Goal: Task Accomplishment & Management: Manage account settings

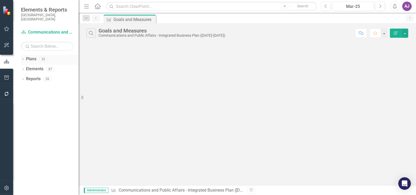
click at [23, 58] on icon "Dropdown" at bounding box center [23, 59] width 4 height 3
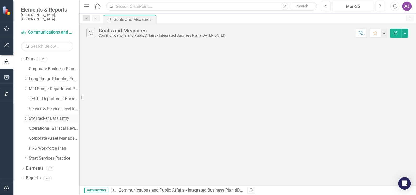
click at [36, 116] on link "StATracker Data Entry" at bounding box center [54, 119] width 50 height 6
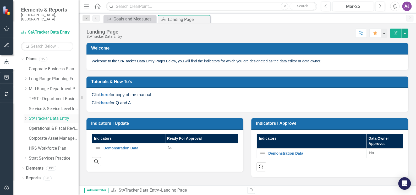
click at [36, 116] on link "StATracker Data Entry" at bounding box center [54, 119] width 50 height 6
click at [23, 167] on icon "Dropdown" at bounding box center [23, 168] width 4 height 3
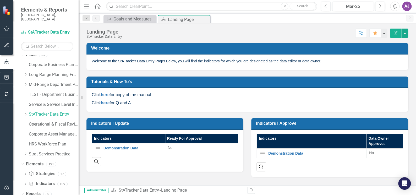
click at [22, 180] on div "Dropdown Strategy Strategies 17 Cultivate a Green Community Cultivate a Histori…" at bounding box center [50, 179] width 58 height 20
click at [24, 183] on icon "Dropdown" at bounding box center [26, 184] width 4 height 3
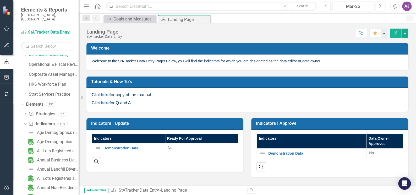
scroll to position [52, 0]
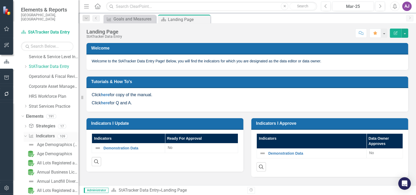
click at [46, 133] on link "Indicator Indicators" at bounding box center [42, 136] width 26 height 6
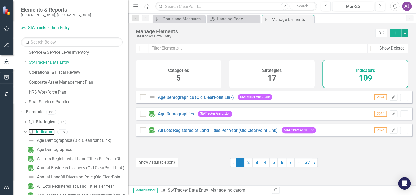
drag, startPoint x: 80, startPoint y: 126, endPoint x: 128, endPoint y: 126, distance: 47.9
click at [128, 126] on div "Resize" at bounding box center [130, 97] width 4 height 195
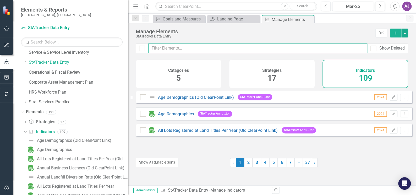
click at [165, 50] on input "text" at bounding box center [257, 48] width 219 height 10
click at [186, 47] on input "text" at bounding box center [257, 48] width 219 height 10
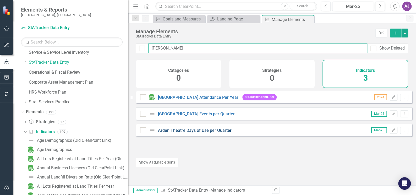
type input "arden thea"
click at [202, 133] on link "Arden Theatre Days of Use per Quarter" at bounding box center [195, 130] width 74 height 5
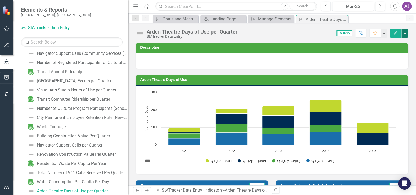
click at [405, 34] on button "button" at bounding box center [404, 33] width 7 height 9
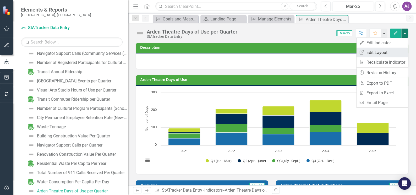
click at [387, 53] on link "Edit Report Edit Layout" at bounding box center [381, 53] width 51 height 10
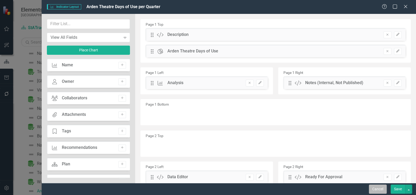
click at [380, 189] on button "Cancel" at bounding box center [378, 188] width 18 height 9
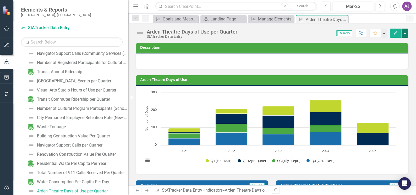
click at [407, 33] on button "button" at bounding box center [404, 33] width 7 height 9
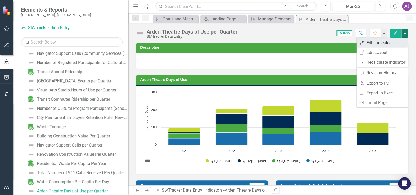
click at [393, 43] on link "Edit Edit Indicator" at bounding box center [381, 43] width 51 height 10
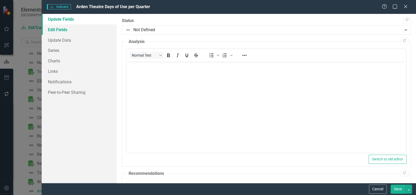
click at [54, 29] on link "Edit Fields" at bounding box center [79, 29] width 75 height 10
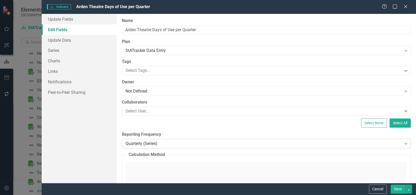
click at [403, 143] on icon "Expand" at bounding box center [405, 143] width 5 height 4
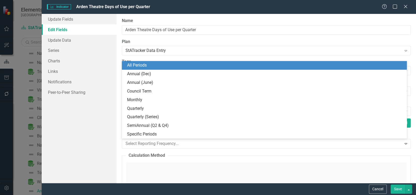
click at [164, 64] on div "All Periods" at bounding box center [265, 65] width 277 height 6
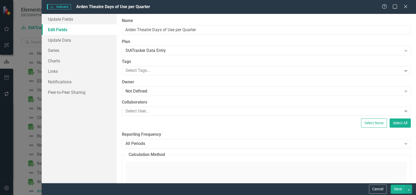
click at [395, 186] on button "Save" at bounding box center [398, 188] width 15 height 9
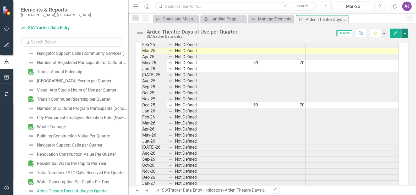
scroll to position [1143, 0]
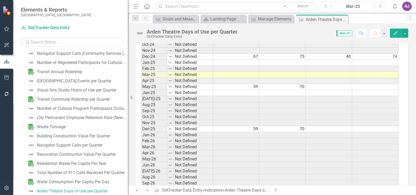
click at [251, 84] on td "59" at bounding box center [236, 87] width 46 height 6
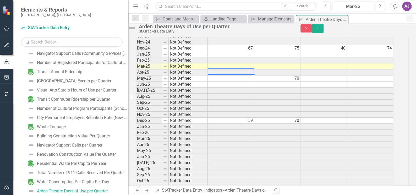
scroll to position [1144, 0]
click at [279, 78] on td "70" at bounding box center [277, 77] width 46 height 6
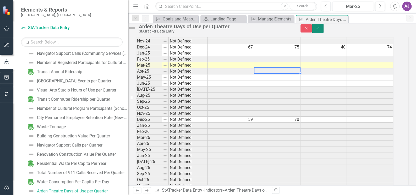
click at [323, 33] on button "Save" at bounding box center [318, 28] width 12 height 9
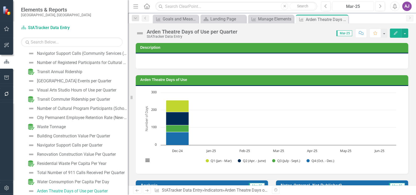
click at [349, 7] on div "Mar-25" at bounding box center [353, 6] width 38 height 6
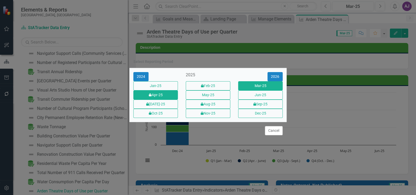
click at [166, 97] on button "icon.lock Apr-25" at bounding box center [155, 94] width 45 height 9
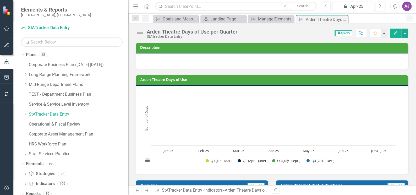
click at [356, 8] on div "icon.lock Apr-25" at bounding box center [353, 6] width 38 height 6
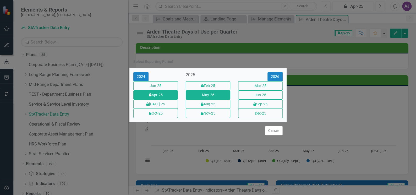
click at [216, 96] on button "May-25" at bounding box center [208, 94] width 45 height 9
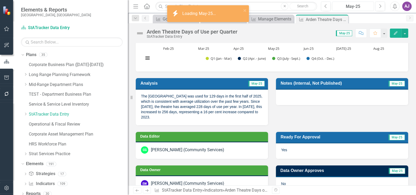
scroll to position [119, 0]
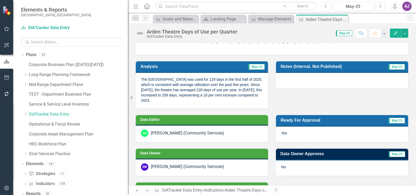
click at [151, 100] on p "The Arden Theatre was used for 129 days in the first half of 2025, which is con…" at bounding box center [202, 90] width 122 height 26
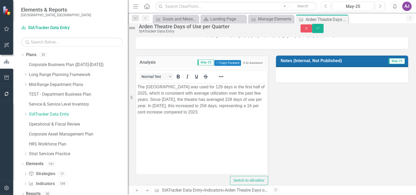
scroll to position [0, 0]
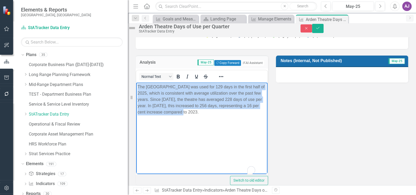
drag, startPoint x: 218, startPoint y: 110, endPoint x: 135, endPoint y: 88, distance: 86.8
click at [136, 88] on html "The Arden Theatre was used for 129 days in the first half of 2025, which is con…" at bounding box center [201, 121] width 131 height 79
copy p "The Arden Theatre was used for 129 days in the first half of 2025, which is con…"
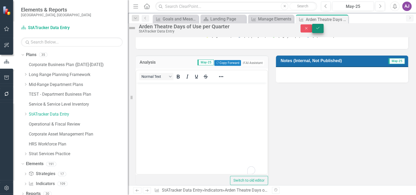
click at [320, 30] on icon "Save" at bounding box center [317, 28] width 5 height 4
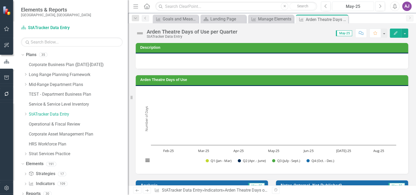
click at [351, 6] on div "May-25" at bounding box center [353, 6] width 38 height 6
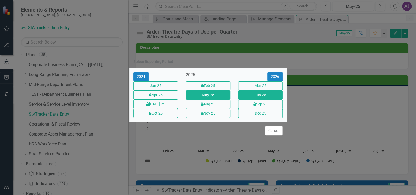
click at [259, 97] on button "Jun-25" at bounding box center [260, 94] width 45 height 9
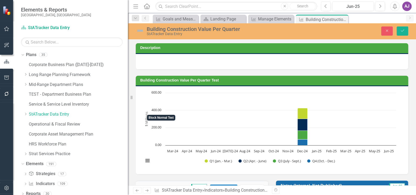
scroll to position [95, 0]
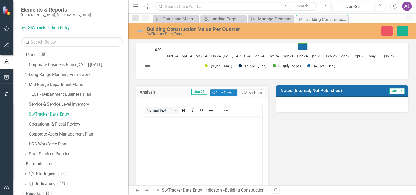
click at [165, 127] on body "Rich Text Area. Press ALT-0 for help." at bounding box center [201, 155] width 121 height 79
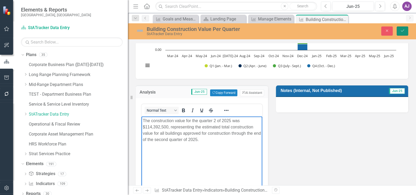
click at [402, 31] on icon "Save" at bounding box center [402, 31] width 5 height 4
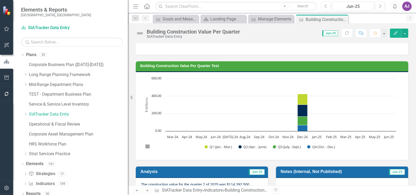
scroll to position [0, 0]
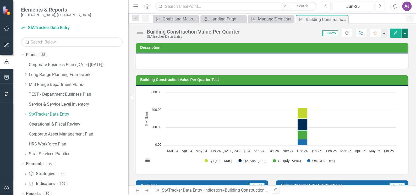
click at [404, 34] on button "button" at bounding box center [404, 33] width 7 height 9
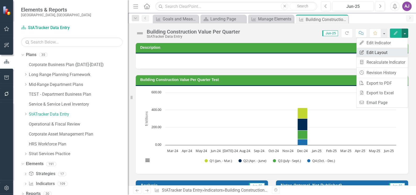
click at [389, 50] on link "Edit Report Edit Layout" at bounding box center [381, 53] width 51 height 10
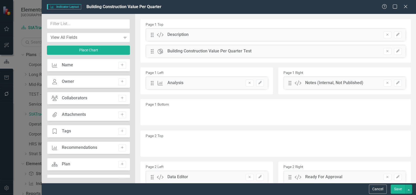
click at [407, 11] on div "Indicator Indicator Layout Building Construction Value Per Quarter Help Maximiz…" at bounding box center [229, 7] width 374 height 14
click at [404, 4] on icon "Close" at bounding box center [405, 6] width 7 height 5
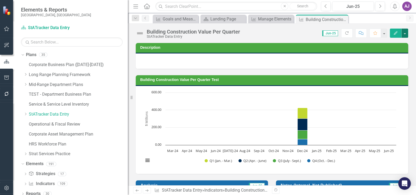
click at [405, 34] on button "button" at bounding box center [404, 33] width 7 height 9
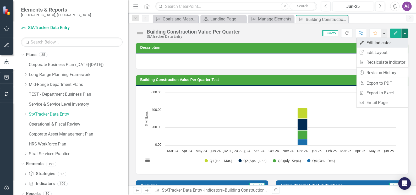
click at [384, 41] on link "Edit Edit Indicator" at bounding box center [381, 43] width 51 height 10
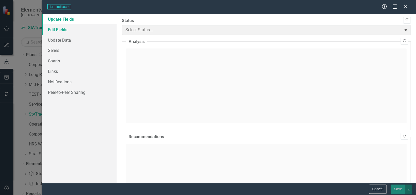
click at [53, 29] on link "Edit Fields" at bounding box center [79, 29] width 75 height 10
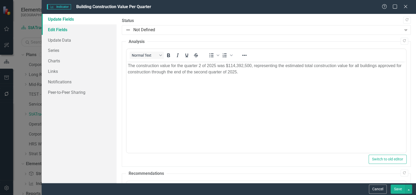
click at [65, 30] on link "Edit Fields" at bounding box center [79, 29] width 75 height 10
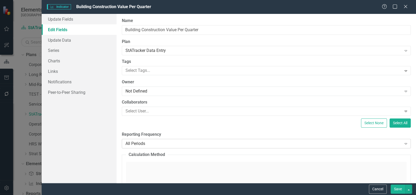
click at [403, 144] on icon "Expand" at bounding box center [405, 143] width 5 height 4
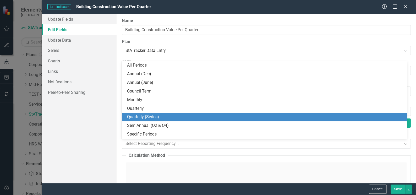
click at [163, 116] on div "Quarterly (Series)" at bounding box center [265, 117] width 277 height 6
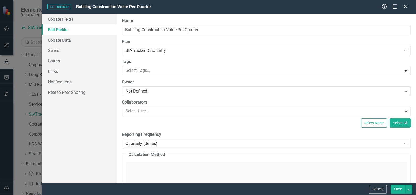
click at [396, 189] on button "Save" at bounding box center [398, 188] width 15 height 9
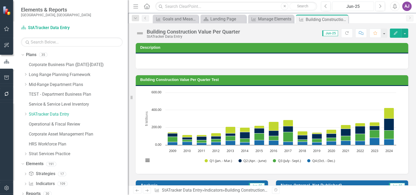
click at [364, 8] on div "Jun-25" at bounding box center [353, 6] width 38 height 6
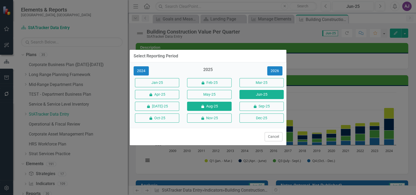
click at [221, 104] on button "icon.lock Aug-25" at bounding box center [209, 106] width 44 height 9
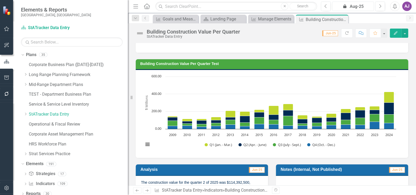
scroll to position [24, 0]
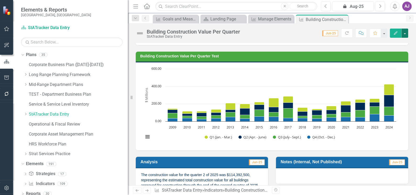
click at [405, 34] on button "button" at bounding box center [404, 33] width 7 height 9
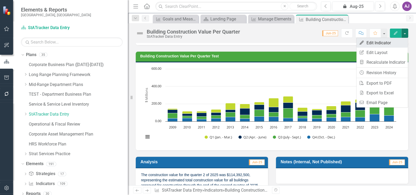
click at [391, 45] on link "Edit Edit Indicator" at bounding box center [381, 43] width 51 height 10
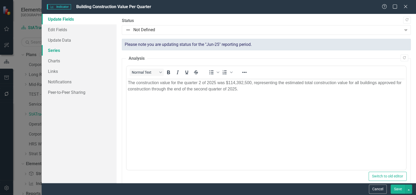
scroll to position [0, 0]
click at [56, 52] on link "Series" at bounding box center [79, 50] width 75 height 10
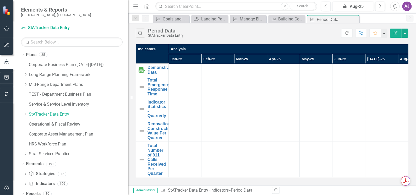
scroll to position [138, 0]
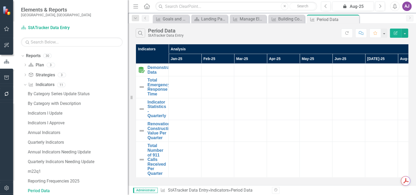
click at [395, 35] on button "Edit Report" at bounding box center [396, 33] width 12 height 9
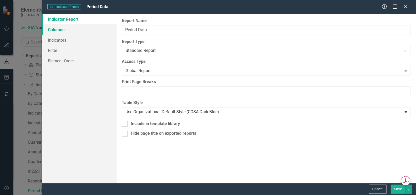
click at [61, 29] on link "Columns" at bounding box center [79, 29] width 75 height 10
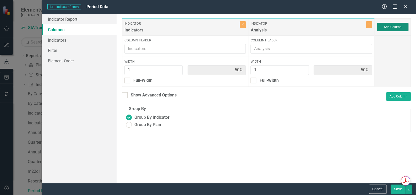
click at [386, 27] on button "Add Column" at bounding box center [392, 27] width 31 height 8
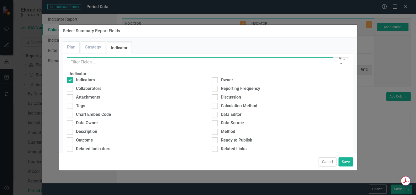
click at [117, 63] on input "text" at bounding box center [200, 62] width 266 height 10
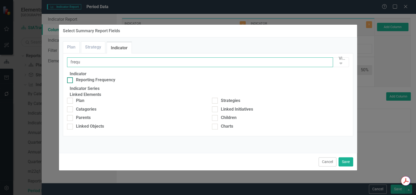
type input "frequ"
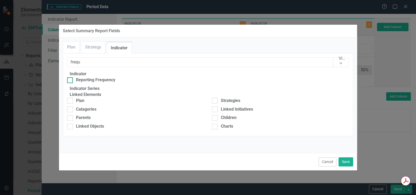
click at [73, 83] on div at bounding box center [70, 80] width 6 height 6
click at [70, 81] on input "Reporting Frequency" at bounding box center [68, 78] width 3 height 3
checkbox input "true"
click at [350, 163] on button "Save" at bounding box center [345, 161] width 15 height 9
type input "33%"
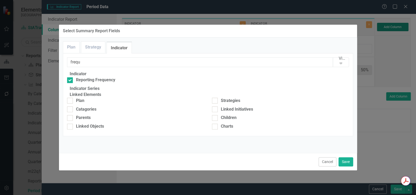
type input "33%"
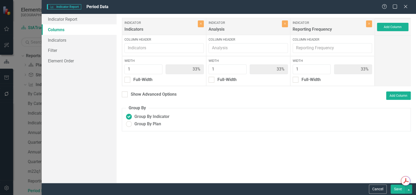
click at [397, 189] on button "Save" at bounding box center [398, 188] width 15 height 9
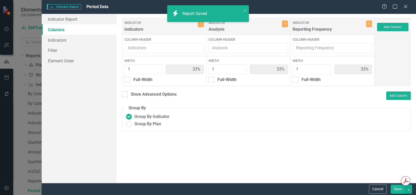
radio input "true"
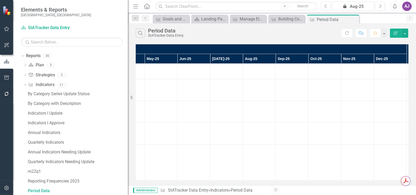
scroll to position [0, 186]
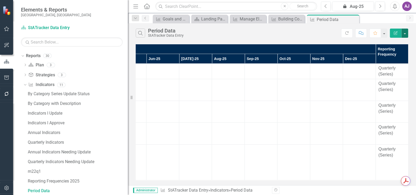
click at [405, 32] on button "button" at bounding box center [404, 33] width 7 height 9
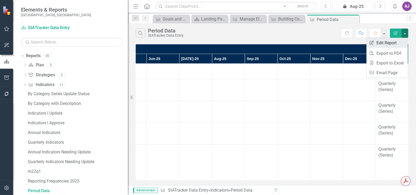
click at [395, 45] on link "Edit Report Edit Report" at bounding box center [386, 43] width 41 height 10
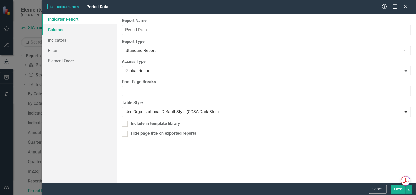
click at [58, 26] on link "Columns" at bounding box center [79, 29] width 75 height 10
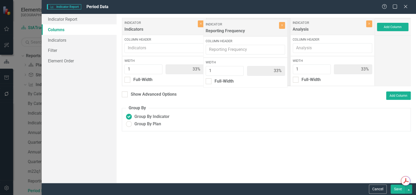
drag, startPoint x: 318, startPoint y: 26, endPoint x: 230, endPoint y: 27, distance: 87.2
click at [230, 27] on div "Indicator Indicators Close Column Header Width 1 33% Full-Width Indicator Analy…" at bounding box center [248, 52] width 253 height 68
click at [398, 188] on button "Save" at bounding box center [398, 188] width 15 height 9
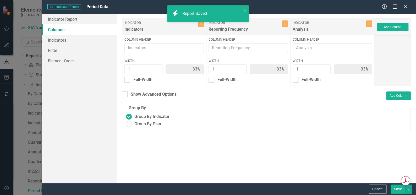
radio input "true"
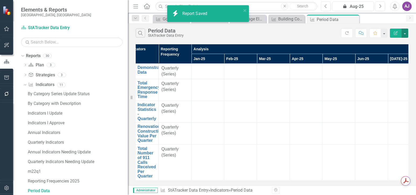
scroll to position [0, 0]
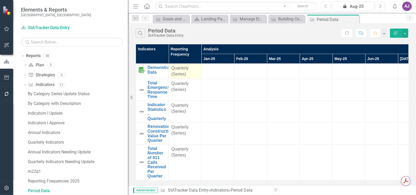
click at [182, 75] on div "Quarterly (Series)" at bounding box center [184, 71] width 27 height 12
click at [182, 74] on div "Quarterly (Series)" at bounding box center [184, 71] width 27 height 12
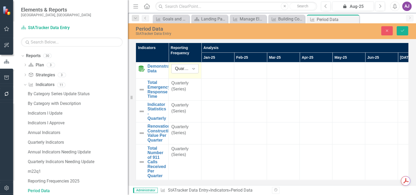
click at [193, 68] on icon "Expand" at bounding box center [193, 69] width 5 height 4
click at [190, 88] on div "Quarterly (Series)" at bounding box center [184, 86] width 27 height 12
click at [195, 87] on icon "Expand" at bounding box center [193, 85] width 5 height 4
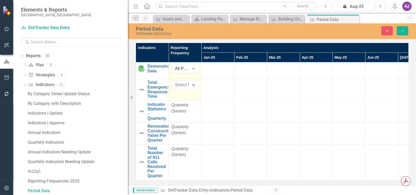
click at [186, 110] on div "Quarterly (Series)" at bounding box center [184, 108] width 27 height 12
click at [195, 109] on icon "Expand" at bounding box center [193, 107] width 5 height 4
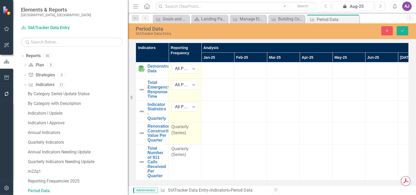
click at [186, 135] on div "Quarterly (Series)" at bounding box center [184, 130] width 27 height 12
click at [194, 131] on icon "Expand" at bounding box center [193, 129] width 5 height 4
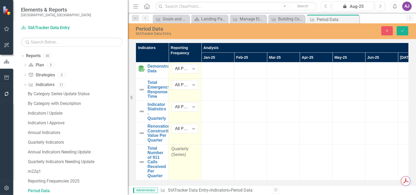
click at [193, 160] on td "Quarterly (Series)" at bounding box center [185, 162] width 33 height 36
click at [194, 151] on icon "Expand" at bounding box center [193, 151] width 5 height 4
click at [404, 30] on icon "Save" at bounding box center [402, 31] width 5 height 4
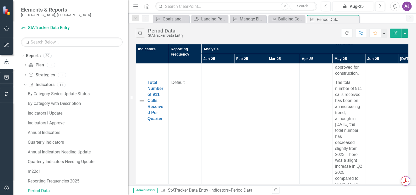
scroll to position [156, 0]
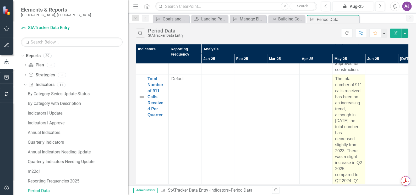
click at [360, 174] on p "The total number of 911 calls received has been on an increasing trend, althoug…" at bounding box center [348, 142] width 27 height 132
click at [360, 175] on p "The total number of 911 calls received has been on an increasing trend, althoug…" at bounding box center [348, 142] width 27 height 132
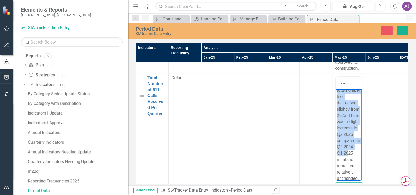
scroll to position [103, 0]
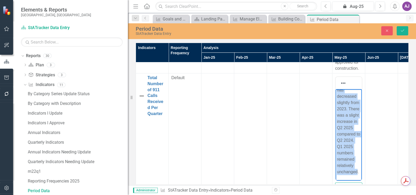
drag, startPoint x: 338, startPoint y: 94, endPoint x: 685, endPoint y: 256, distance: 382.9
click at [349, 180] on html "The total number of 911 calls received has been on an increasing trend, althoug…" at bounding box center [349, 98] width 26 height 164
copy p "The total number of 911 calls received has been on an increasing trend, althoug…"
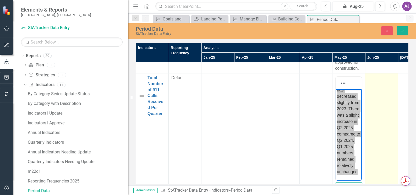
click at [374, 73] on td at bounding box center [381, 137] width 33 height 129
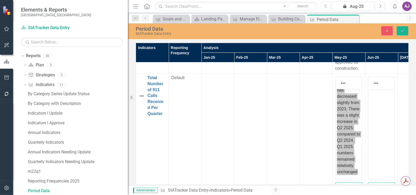
scroll to position [0, 0]
click at [373, 94] on p "Rich Text Area. Press ALT-0 for help." at bounding box center [382, 93] width 24 height 6
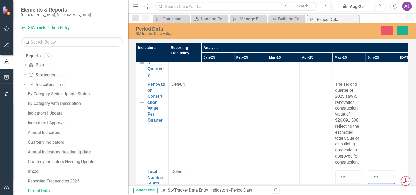
scroll to position [60, 0]
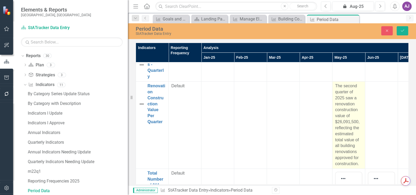
click at [347, 124] on p "The second quarter of 2025 saw a renovation construction value of $26,091,500, …" at bounding box center [348, 125] width 27 height 84
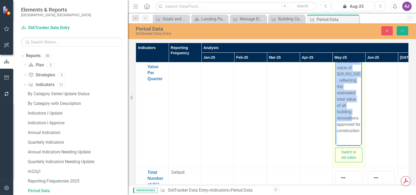
scroll to position [102, 0]
drag, startPoint x: 336, startPoint y: 59, endPoint x: 350, endPoint y: 140, distance: 82.3
click at [350, 140] on body "The second quarter of 2025 saw a renovation construction value of $26,091,500, …" at bounding box center [349, 90] width 26 height 114
copy p "The second quarter of 2025 saw a renovation construction value of $26,091,500, …"
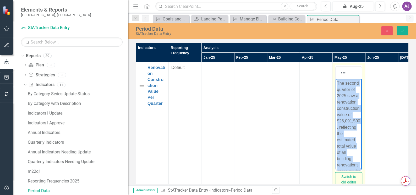
scroll to position [0, 0]
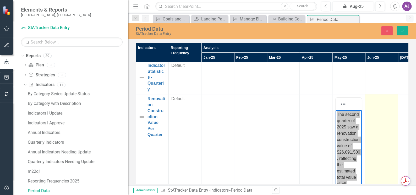
click at [374, 96] on div at bounding box center [381, 99] width 27 height 6
click at [376, 94] on td at bounding box center [381, 158] width 33 height 129
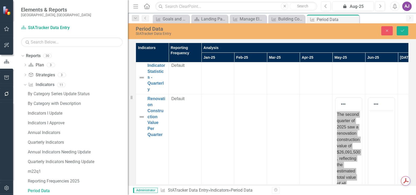
click at [376, 124] on body "Rich Text Area. Press ALT-0 for help." at bounding box center [381, 149] width 26 height 79
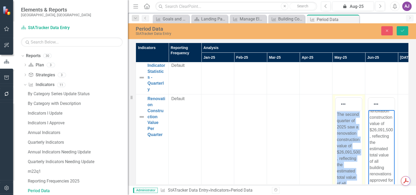
click at [350, 132] on p "The second quarter of 2025 saw a renovation construction value of $26,091,500, …" at bounding box center [349, 164] width 24 height 107
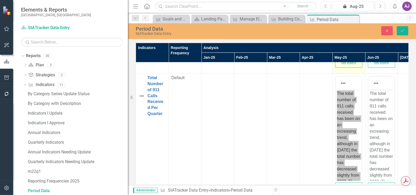
drag, startPoint x: 337, startPoint y: -36, endPoint x: 349, endPoint y: 168, distance: 204.4
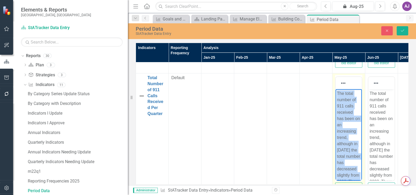
click at [350, 167] on p "The total number of 911 calls received has been on an increasing trend, althoug…" at bounding box center [349, 168] width 24 height 157
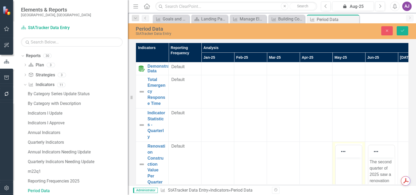
click at [347, 166] on body "Rich Text Area. Press ALT-0 for help." at bounding box center [349, 196] width 26 height 79
click at [401, 32] on icon "Save" at bounding box center [402, 31] width 5 height 4
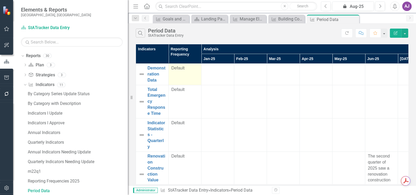
click at [188, 70] on div "Default" at bounding box center [184, 68] width 27 height 6
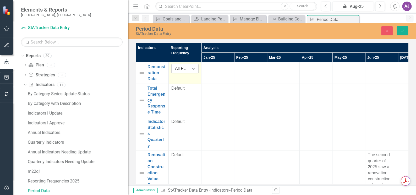
click at [194, 70] on icon at bounding box center [193, 69] width 3 height 2
click at [188, 87] on div "Default" at bounding box center [184, 88] width 27 height 6
click at [194, 88] on icon "Expand" at bounding box center [193, 90] width 5 height 4
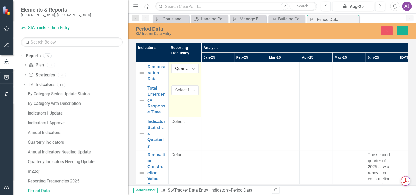
click at [191, 117] on td "Default" at bounding box center [185, 133] width 33 height 33
click at [194, 121] on icon "Expand" at bounding box center [193, 123] width 5 height 4
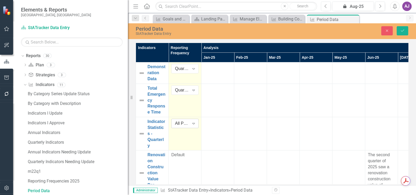
click at [194, 121] on icon "Expand" at bounding box center [193, 123] width 5 height 4
click at [191, 152] on div "Default" at bounding box center [184, 155] width 27 height 6
click at [192, 152] on div "Default" at bounding box center [184, 155] width 27 height 6
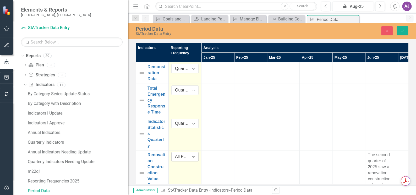
click at [194, 156] on icon at bounding box center [193, 157] width 3 height 2
click at [227, 150] on td at bounding box center [217, 193] width 33 height 87
click at [404, 31] on icon "Save" at bounding box center [402, 31] width 5 height 4
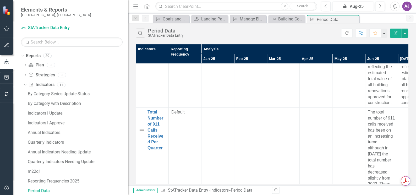
scroll to position [119, 0]
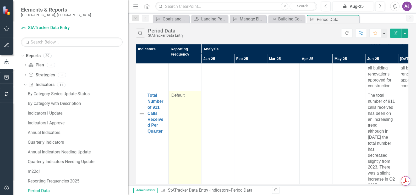
click at [174, 117] on td "Default" at bounding box center [185, 158] width 33 height 135
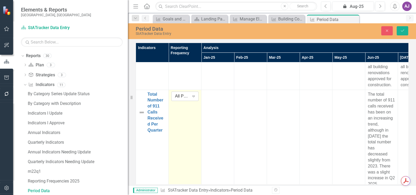
click at [194, 97] on icon at bounding box center [193, 97] width 3 height 2
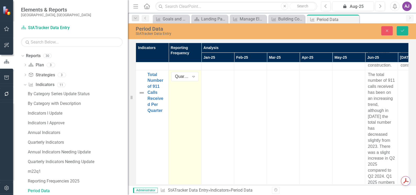
scroll to position [158, 0]
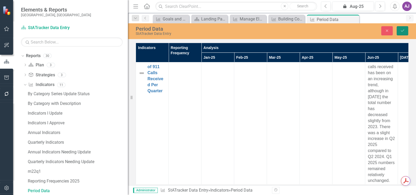
click at [403, 30] on icon "Save" at bounding box center [402, 31] width 5 height 4
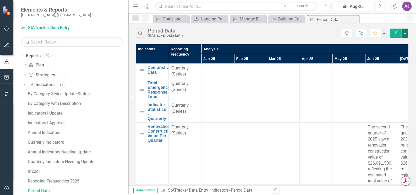
click at [404, 35] on button "button" at bounding box center [404, 33] width 7 height 9
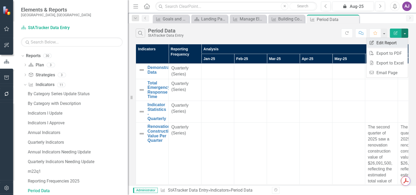
click at [386, 45] on link "Edit Report Edit Report" at bounding box center [386, 43] width 41 height 10
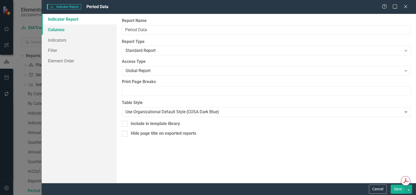
click at [62, 30] on link "Columns" at bounding box center [79, 29] width 75 height 10
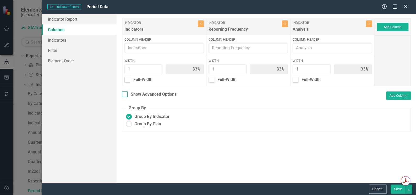
click at [128, 95] on div "Show Advanced Options" at bounding box center [149, 94] width 55 height 6
click at [125, 95] on input "Show Advanced Options" at bounding box center [123, 92] width 3 height 3
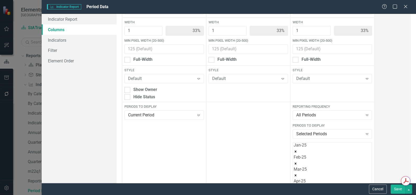
scroll to position [47, 0]
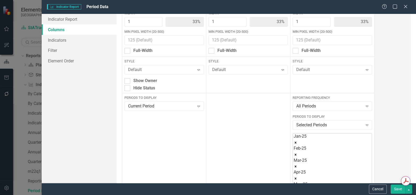
click at [297, 141] on icon "Remove Jan-25" at bounding box center [296, 143] width 4 height 4
click at [295, 140] on icon "Remove Feb-25" at bounding box center [295, 141] width 2 height 2
click at [296, 140] on icon "Remove Mar-25" at bounding box center [295, 142] width 4 height 4
click at [295, 140] on icon "Remove Apr-25" at bounding box center [295, 141] width 2 height 2
click at [296, 161] on icon "Remove Jul-25" at bounding box center [295, 163] width 4 height 4
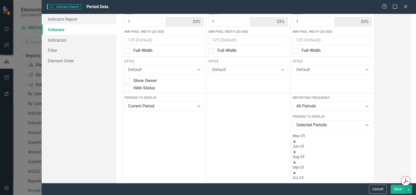
click at [296, 161] on icon "Remove Aug-25" at bounding box center [295, 163] width 4 height 4
click at [358, 154] on div "Sep-25" at bounding box center [332, 156] width 79 height 5
click at [296, 161] on icon "Remove Sep-25" at bounding box center [295, 163] width 4 height 4
click at [296, 161] on icon "Remove Oct-25" at bounding box center [295, 163] width 4 height 4
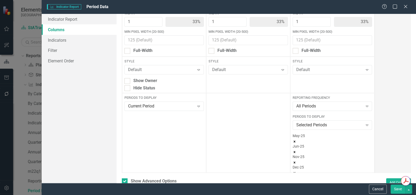
click at [295, 161] on icon "Remove Nov-25" at bounding box center [295, 162] width 2 height 2
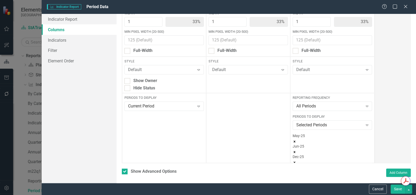
click at [296, 161] on icon "Remove Dec-25" at bounding box center [295, 163] width 4 height 4
click at [393, 190] on button "Save" at bounding box center [398, 188] width 15 height 9
checkbox input "false"
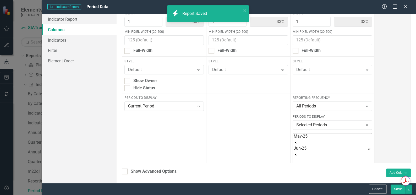
radio input "true"
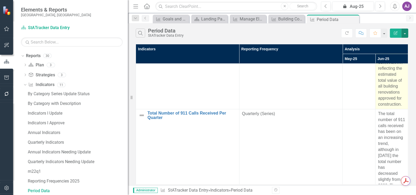
scroll to position [0, 0]
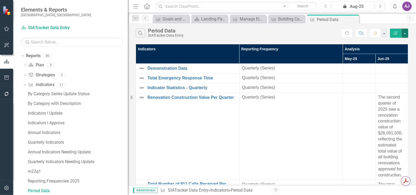
click at [407, 32] on button "button" at bounding box center [404, 33] width 7 height 9
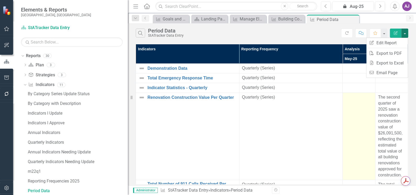
click at [345, 97] on div at bounding box center [358, 97] width 27 height 6
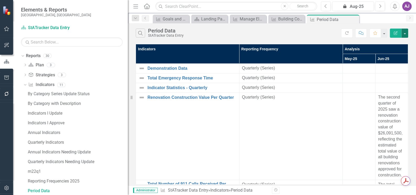
click at [404, 33] on button "button" at bounding box center [404, 33] width 7 height 9
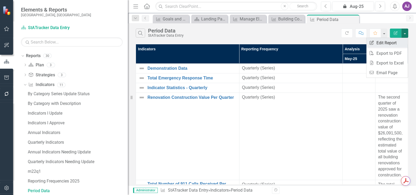
click at [385, 45] on link "Edit Report Edit Report" at bounding box center [386, 43] width 41 height 10
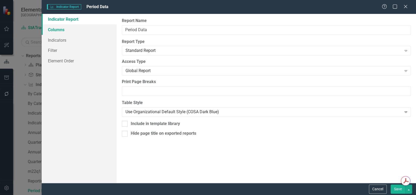
click at [55, 29] on link "Columns" at bounding box center [79, 29] width 75 height 10
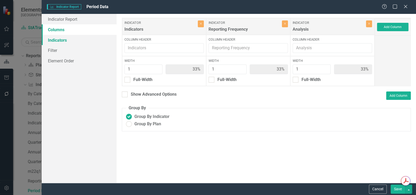
click at [64, 41] on link "Indicators" at bounding box center [79, 40] width 75 height 10
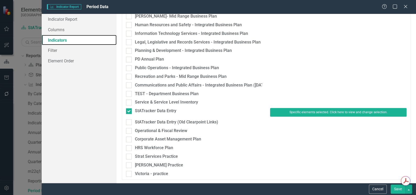
scroll to position [169, 0]
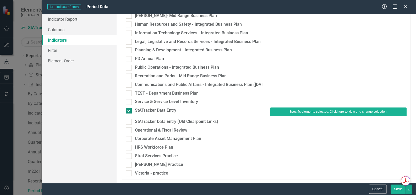
click at [128, 111] on input "StATracker Data Entry" at bounding box center [127, 109] width 3 height 3
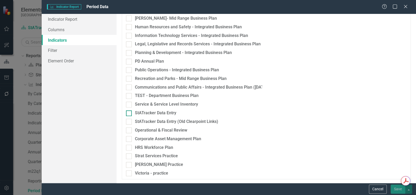
click at [128, 111] on input "StATracker Data Entry" at bounding box center [127, 111] width 3 height 3
checkbox input "true"
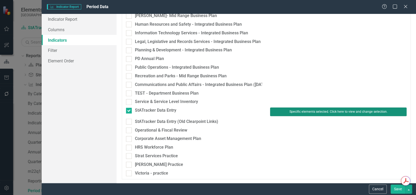
click at [281, 114] on button "Specific elements selected. Click here to view and change selection." at bounding box center [338, 111] width 136 height 8
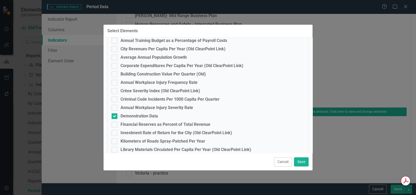
scroll to position [0, 0]
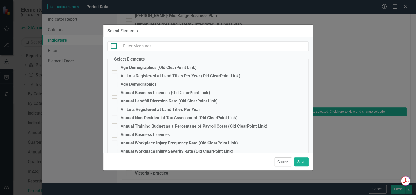
click at [116, 44] on div at bounding box center [114, 46] width 6 height 6
click at [114, 44] on input "checkbox" at bounding box center [112, 44] width 3 height 3
checkbox input "true"
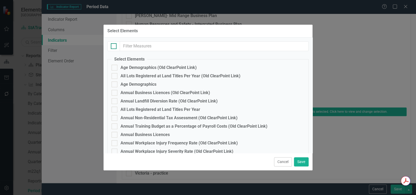
checkbox input "true"
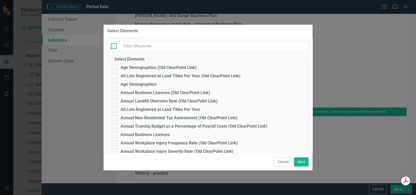
checkbox input "true"
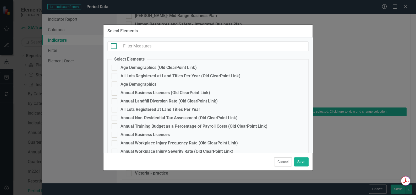
checkbox input "true"
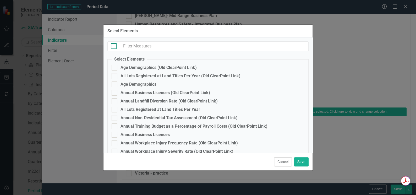
checkbox input "true"
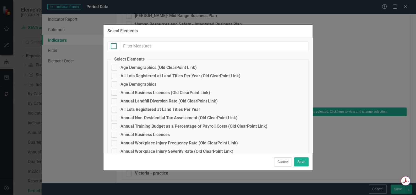
checkbox input "true"
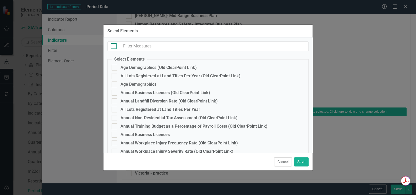
checkbox input "true"
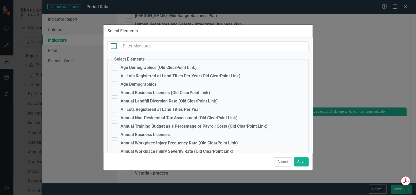
checkbox input "true"
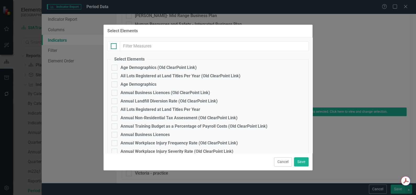
checkbox input "true"
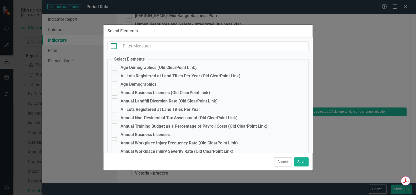
checkbox input "true"
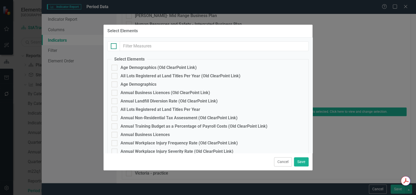
checkbox input "true"
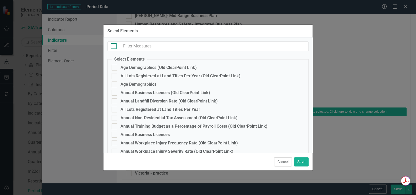
checkbox input "true"
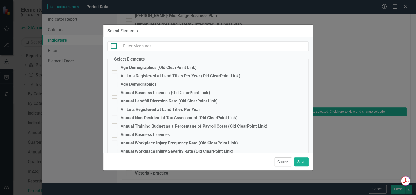
checkbox input "true"
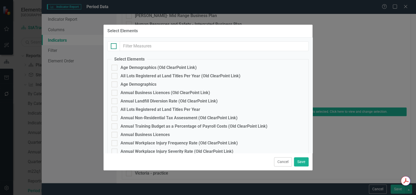
checkbox input "true"
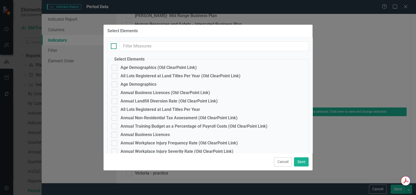
checkbox input "true"
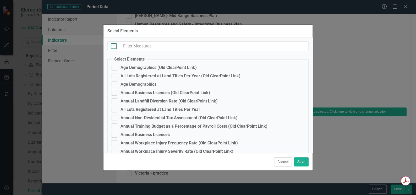
checkbox input "true"
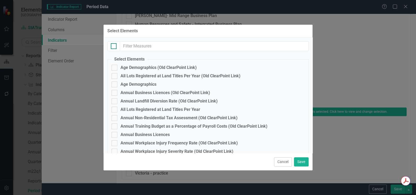
checkbox input "true"
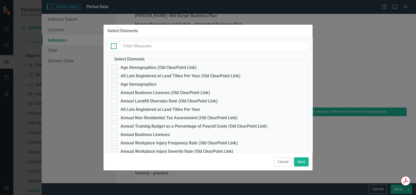
checkbox input "true"
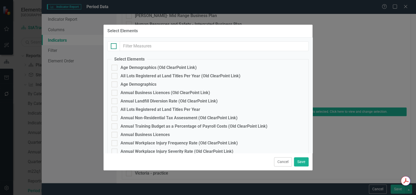
checkbox input "true"
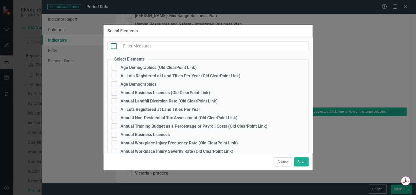
checkbox input "true"
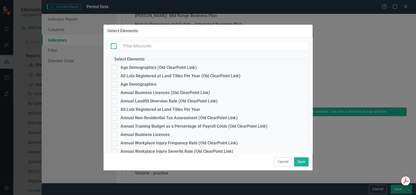
checkbox input "true"
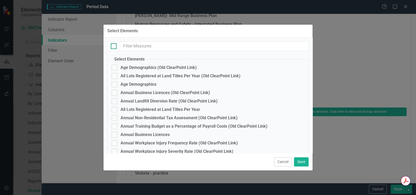
checkbox input "true"
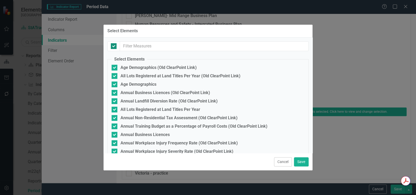
click at [115, 45] on div at bounding box center [114, 46] width 6 height 6
click at [114, 45] on input "checkbox" at bounding box center [112, 44] width 3 height 3
checkbox input "false"
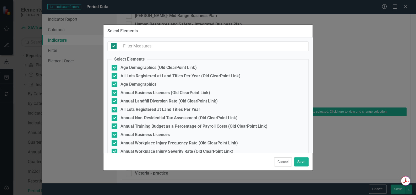
checkbox input "false"
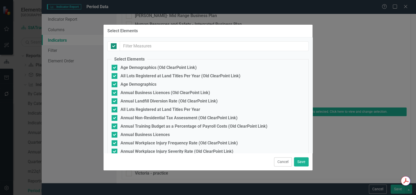
checkbox input "false"
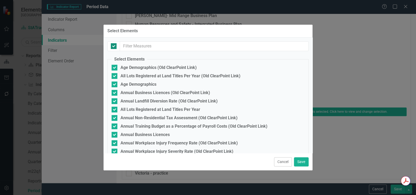
checkbox input "false"
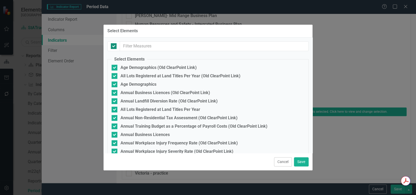
checkbox input "false"
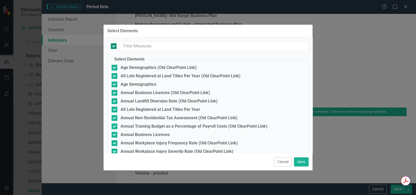
checkbox input "false"
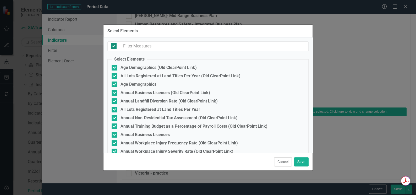
checkbox input "false"
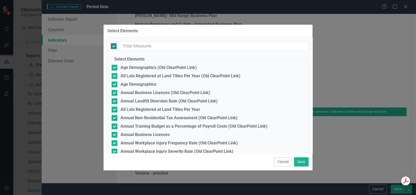
checkbox input "false"
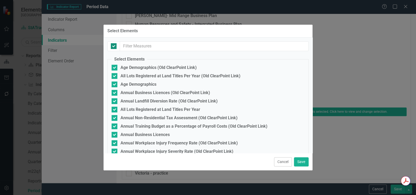
checkbox input "false"
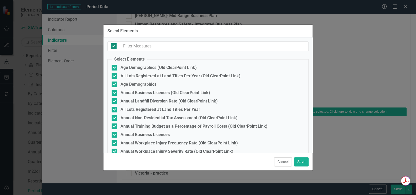
checkbox input "false"
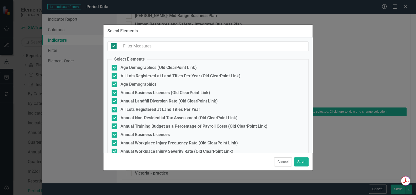
checkbox input "false"
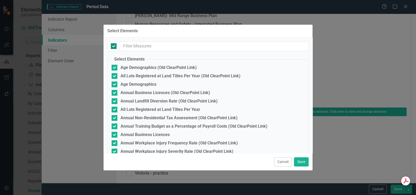
checkbox input "false"
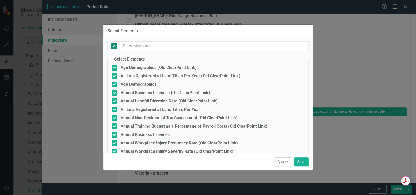
checkbox input "false"
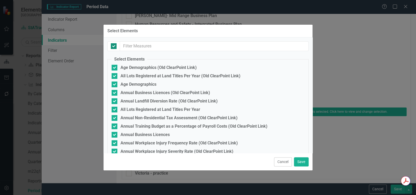
checkbox input "false"
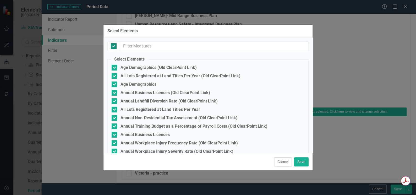
checkbox input "false"
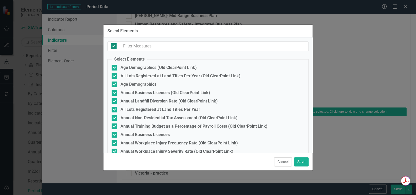
checkbox input "false"
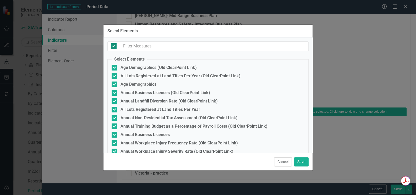
checkbox input "false"
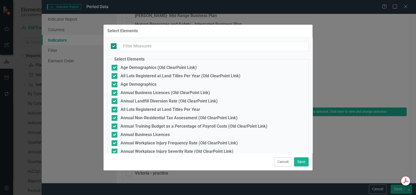
checkbox input "false"
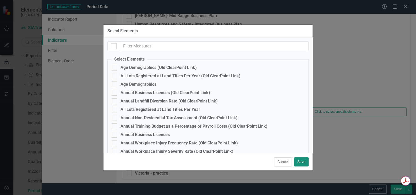
click at [304, 163] on button "Save" at bounding box center [301, 161] width 15 height 9
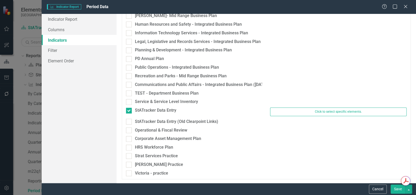
click at [398, 191] on button "Save" at bounding box center [398, 188] width 15 height 9
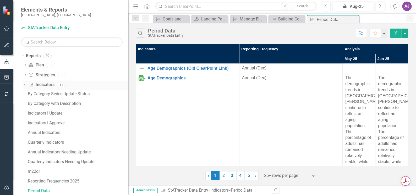
click at [39, 85] on link "Indicator Indicators" at bounding box center [41, 85] width 26 height 6
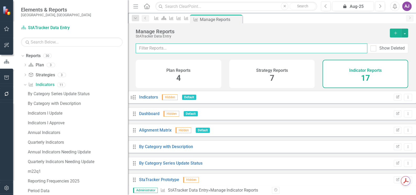
click at [186, 48] on input "text" at bounding box center [252, 48] width 232 height 10
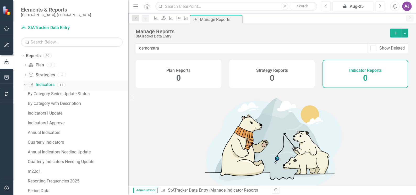
click at [26, 85] on div "Dropdown" at bounding box center [25, 85] width 4 height 3
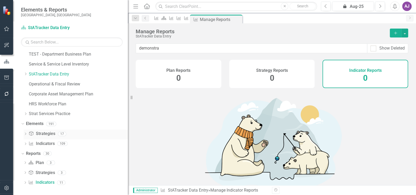
scroll to position [41, 0]
click at [51, 140] on link "Indicator Indicators" at bounding box center [42, 143] width 26 height 6
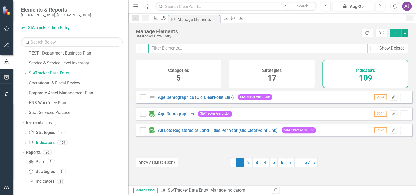
click at [193, 48] on input "text" at bounding box center [257, 48] width 219 height 10
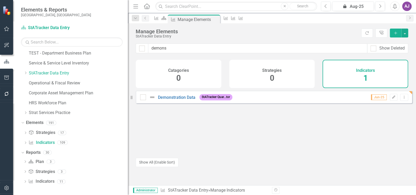
click at [185, 100] on div "Demonstration Data" at bounding box center [168, 97] width 57 height 6
click at [185, 100] on link "Demonstration Data" at bounding box center [176, 97] width 37 height 5
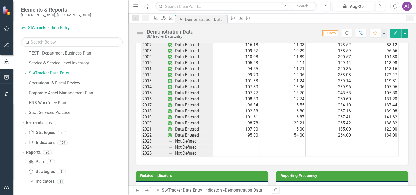
scroll to position [286, 0]
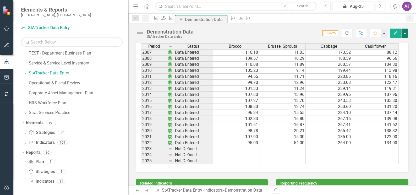
click at [405, 34] on button "button" at bounding box center [404, 33] width 7 height 9
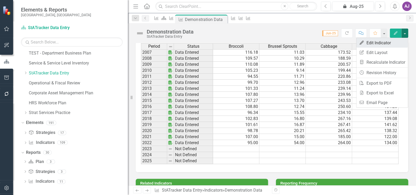
click at [389, 43] on link "Edit Edit Indicator" at bounding box center [381, 43] width 51 height 10
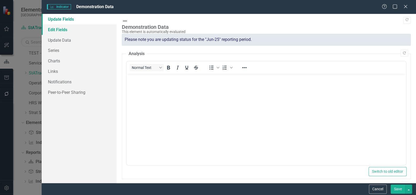
scroll to position [0, 0]
click at [70, 30] on link "Edit Fields" at bounding box center [79, 29] width 75 height 10
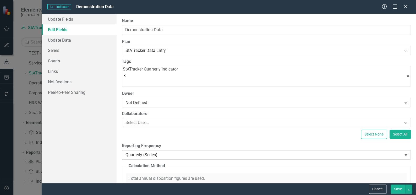
click at [403, 153] on icon "Expand" at bounding box center [405, 155] width 5 height 4
click at [399, 187] on button "Save" at bounding box center [398, 188] width 15 height 9
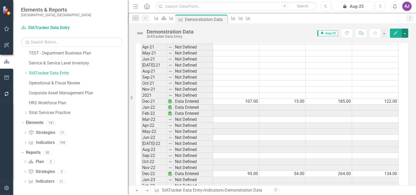
scroll to position [881, 0]
click at [405, 35] on button "button" at bounding box center [404, 33] width 7 height 9
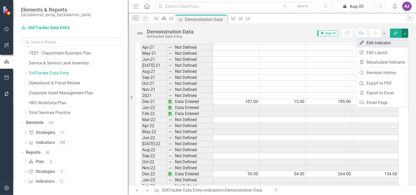
click at [390, 43] on link "Edit Edit Indicator" at bounding box center [381, 43] width 51 height 10
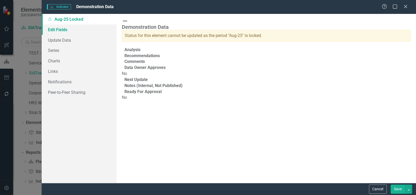
click at [53, 31] on link "Edit Fields" at bounding box center [79, 29] width 75 height 10
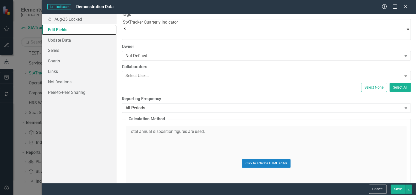
scroll to position [47, 0]
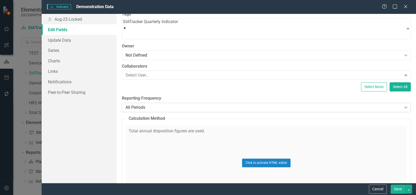
click at [405, 106] on div "Expand" at bounding box center [405, 107] width 9 height 8
click at [397, 190] on button "Save" at bounding box center [398, 188] width 15 height 9
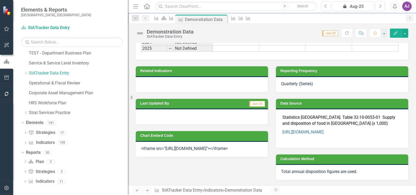
scroll to position [402, 0]
click at [174, 21] on div "Indicator" at bounding box center [170, 18] width 7 height 7
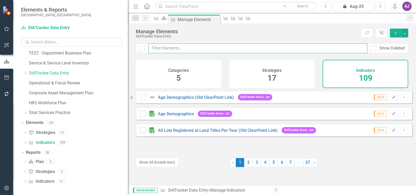
click at [186, 51] on input "text" at bounding box center [257, 48] width 219 height 10
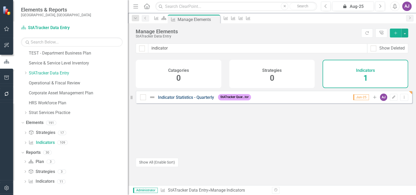
click at [188, 100] on link "Indicator Statistics - Quarterly" at bounding box center [186, 97] width 56 height 5
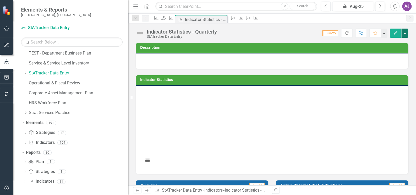
click at [405, 32] on button "button" at bounding box center [404, 33] width 7 height 9
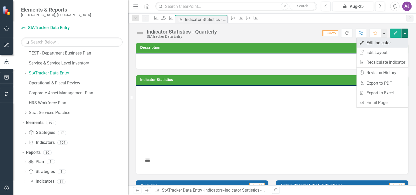
click at [387, 42] on link "Edit Edit Indicator" at bounding box center [381, 43] width 51 height 10
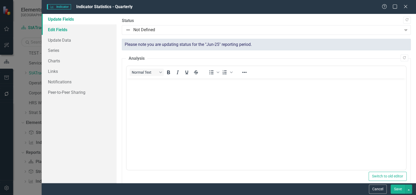
click at [62, 30] on link "Edit Fields" at bounding box center [79, 29] width 75 height 10
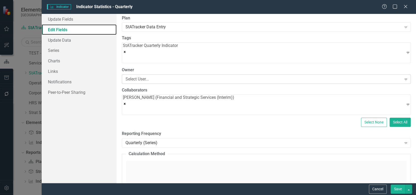
scroll to position [47, 0]
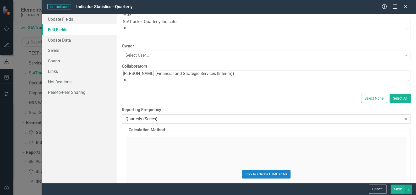
click at [403, 117] on icon "Expand" at bounding box center [405, 119] width 5 height 4
click at [397, 187] on button "Save" at bounding box center [398, 188] width 15 height 9
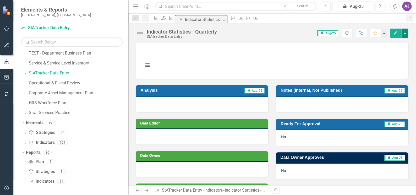
scroll to position [0, 0]
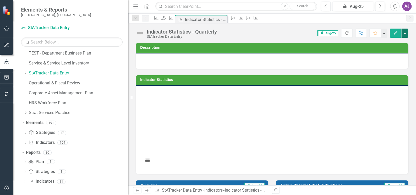
click at [405, 36] on button "button" at bounding box center [404, 33] width 7 height 9
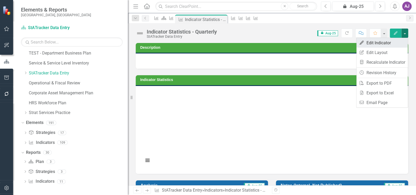
click at [386, 44] on link "Edit Edit Indicator" at bounding box center [381, 43] width 51 height 10
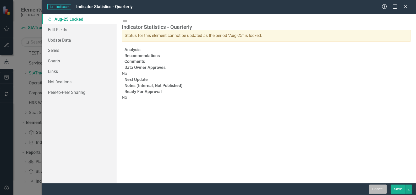
click at [380, 189] on button "Cancel" at bounding box center [378, 188] width 18 height 9
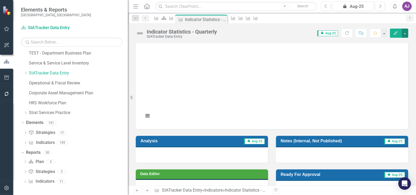
scroll to position [47, 0]
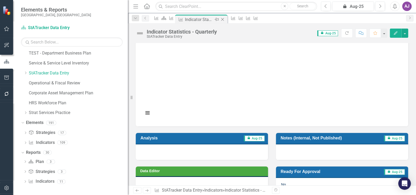
click at [224, 19] on icon at bounding box center [222, 19] width 3 height 3
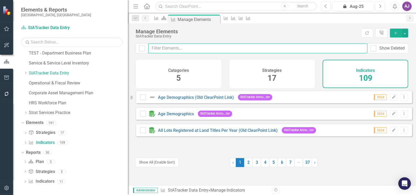
click at [179, 50] on input "text" at bounding box center [257, 48] width 219 height 10
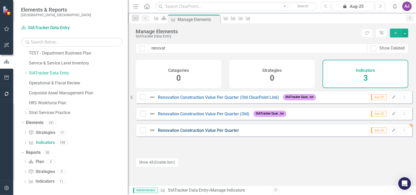
click at [207, 133] on link "Renovation Construction Value Per Quarter" at bounding box center [198, 130] width 81 height 5
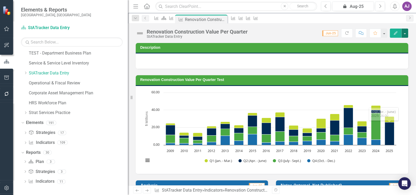
click at [404, 32] on button "button" at bounding box center [404, 33] width 7 height 9
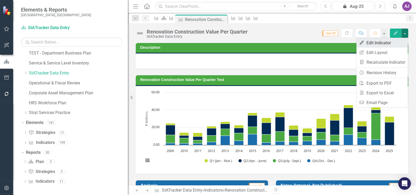
click at [380, 43] on link "Edit Edit Indicator" at bounding box center [381, 43] width 51 height 10
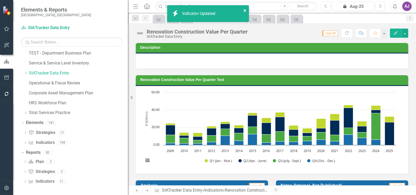
click at [245, 9] on icon "close" at bounding box center [245, 10] width 4 height 4
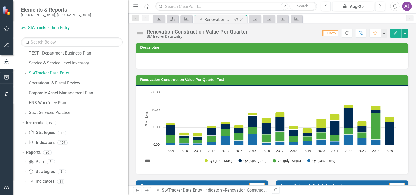
click at [241, 20] on icon "Close" at bounding box center [241, 19] width 5 height 4
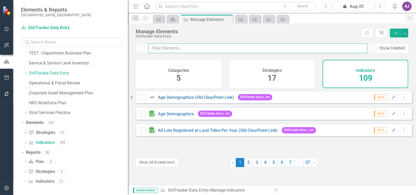
click at [197, 47] on input "text" at bounding box center [257, 48] width 219 height 10
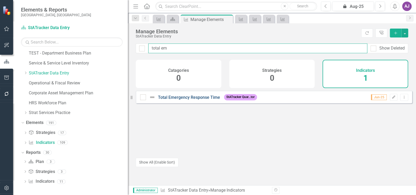
type input "total em"
click at [195, 100] on link "Total Emergency Response Time" at bounding box center [189, 97] width 62 height 5
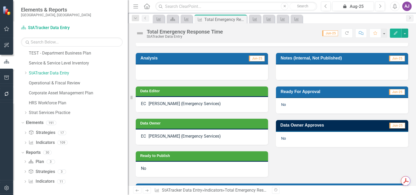
scroll to position [167, 0]
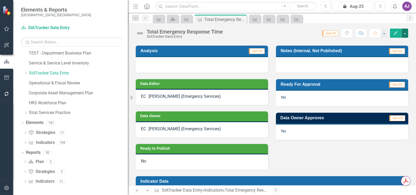
click at [406, 35] on button "button" at bounding box center [404, 33] width 7 height 9
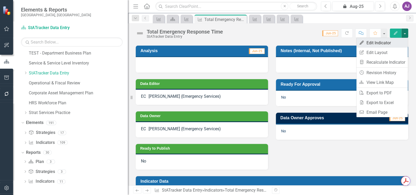
click at [385, 42] on link "Edit Edit Indicator" at bounding box center [381, 43] width 51 height 10
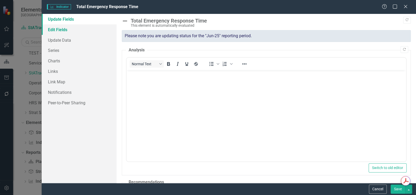
click at [50, 28] on link "Edit Fields" at bounding box center [79, 29] width 75 height 10
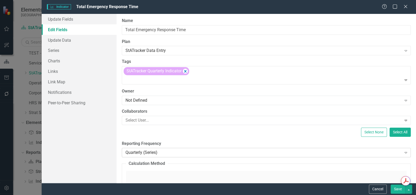
click at [403, 153] on icon "Expand" at bounding box center [405, 152] width 5 height 4
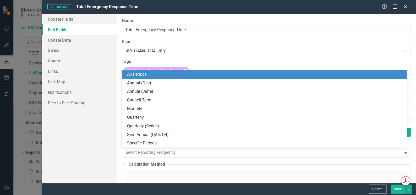
click at [154, 72] on div "All Periods" at bounding box center [265, 75] width 277 height 6
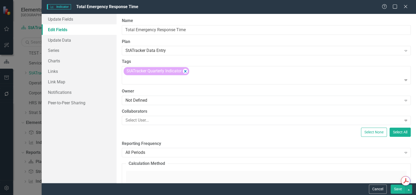
click at [397, 191] on button "Save" at bounding box center [398, 188] width 15 height 9
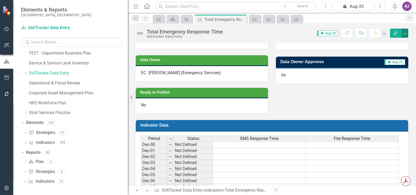
scroll to position [214, 0]
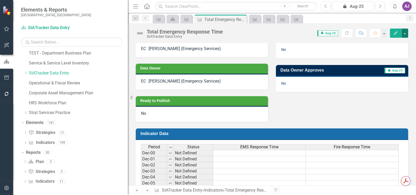
click at [405, 34] on button "button" at bounding box center [404, 33] width 7 height 9
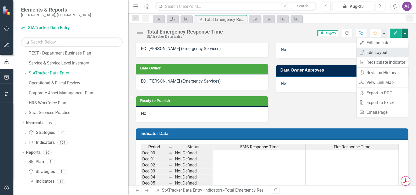
click at [388, 51] on link "Edit Report Edit Layout" at bounding box center [381, 53] width 51 height 10
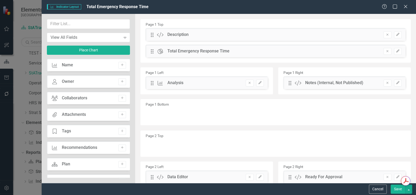
click at [405, 7] on icon "Close" at bounding box center [405, 6] width 5 height 4
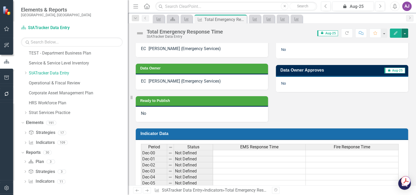
click at [404, 32] on button "button" at bounding box center [404, 33] width 7 height 9
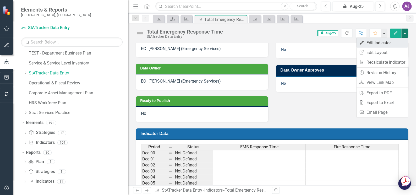
click at [395, 41] on link "Edit Edit Indicator" at bounding box center [381, 43] width 51 height 10
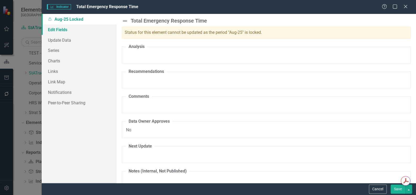
click at [57, 30] on link "Edit Fields" at bounding box center [79, 29] width 75 height 10
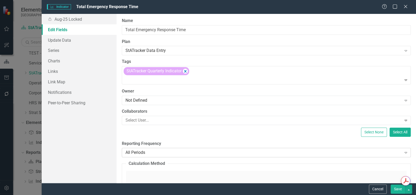
click at [403, 153] on icon "Expand" at bounding box center [405, 152] width 5 height 4
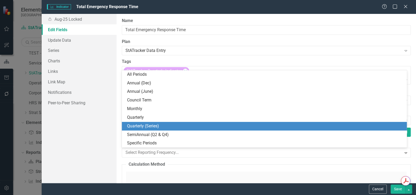
click at [185, 123] on div "Quarterly (Series)" at bounding box center [265, 126] width 277 height 6
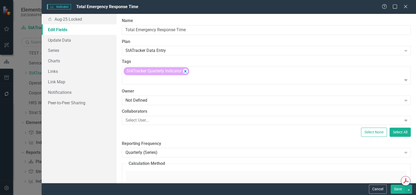
click at [399, 191] on button "Save" at bounding box center [398, 188] width 15 height 9
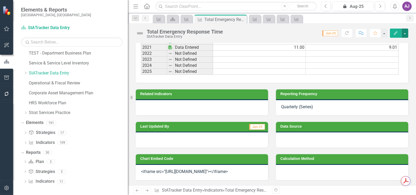
scroll to position [417, 0]
click at [242, 20] on icon "Close" at bounding box center [241, 19] width 5 height 4
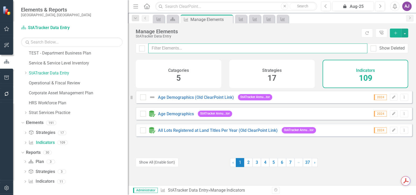
click at [192, 49] on input "text" at bounding box center [257, 48] width 219 height 10
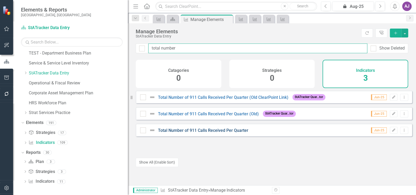
type input "total number"
click at [208, 133] on link "Total Number of 911 Calls Received Per Quarter" at bounding box center [203, 130] width 90 height 5
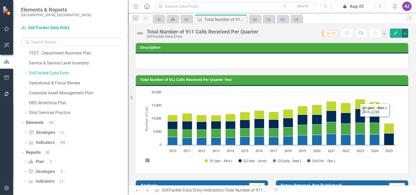
click at [406, 31] on button "button" at bounding box center [404, 33] width 7 height 9
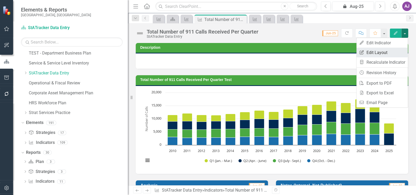
click at [386, 51] on link "Edit Report Edit Layout" at bounding box center [381, 53] width 51 height 10
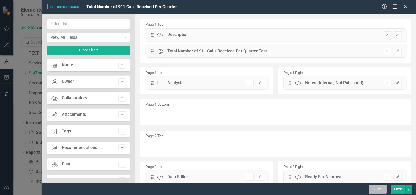
click at [379, 190] on button "Cancel" at bounding box center [378, 188] width 18 height 9
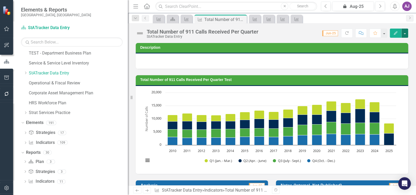
click at [404, 33] on button "button" at bounding box center [404, 33] width 7 height 9
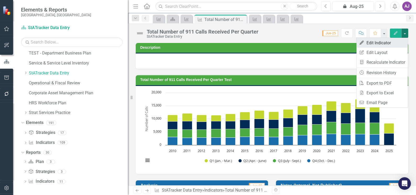
click at [388, 42] on link "Edit Edit Indicator" at bounding box center [381, 43] width 51 height 10
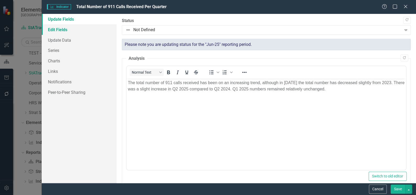
click at [50, 29] on link "Edit Fields" at bounding box center [79, 29] width 75 height 10
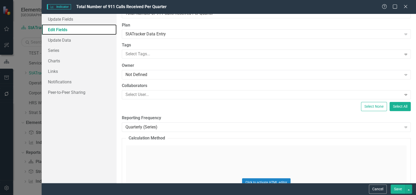
scroll to position [47, 0]
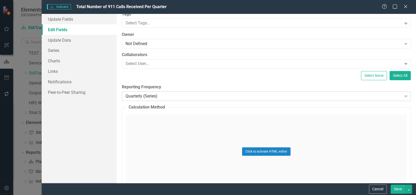
click at [403, 96] on icon "Expand" at bounding box center [405, 96] width 5 height 4
click at [394, 188] on button "Save" at bounding box center [398, 188] width 15 height 9
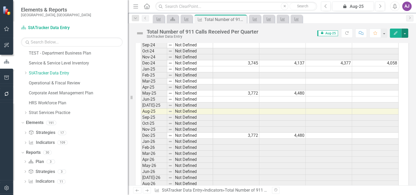
scroll to position [1128, 0]
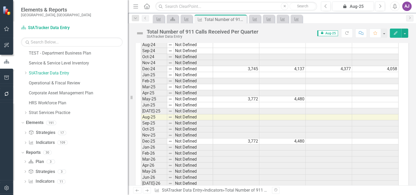
click at [253, 96] on td "3,772" at bounding box center [236, 99] width 46 height 6
type textarea "3772"
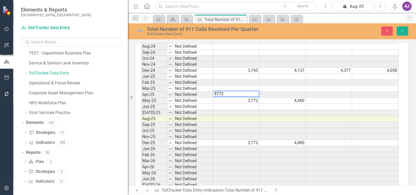
scroll to position [1129, 0]
drag, startPoint x: 234, startPoint y: 97, endPoint x: 197, endPoint y: 94, distance: 37.3
click at [287, 97] on td "4,480" at bounding box center [282, 100] width 46 height 6
click at [290, 97] on td "4,480" at bounding box center [282, 100] width 46 height 6
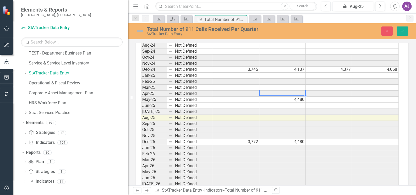
type textarea "4480"
click at [290, 95] on textarea "4480" at bounding box center [282, 93] width 47 height 6
click at [404, 33] on button "Save" at bounding box center [403, 30] width 12 height 9
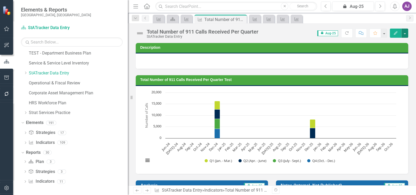
click at [404, 32] on button "button" at bounding box center [404, 33] width 7 height 9
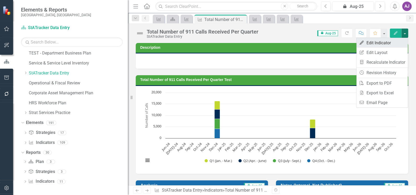
click at [379, 42] on link "Edit Edit Indicator" at bounding box center [381, 43] width 51 height 10
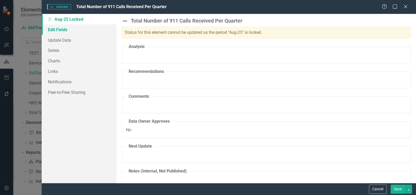
click at [48, 30] on link "Edit Fields" at bounding box center [79, 29] width 75 height 10
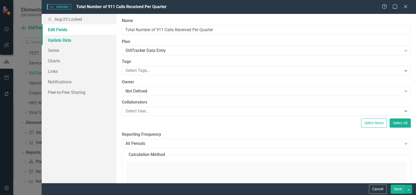
click at [48, 42] on link "Update Data" at bounding box center [79, 40] width 75 height 10
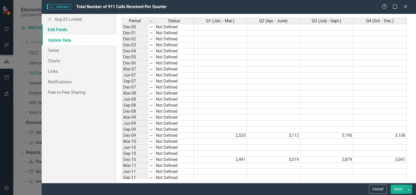
click at [72, 29] on link "Edit Fields" at bounding box center [79, 29] width 75 height 10
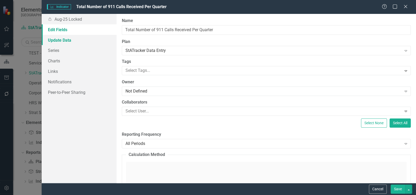
click at [68, 40] on link "Update Data" at bounding box center [79, 40] width 75 height 10
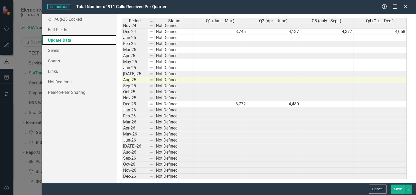
scroll to position [833, 0]
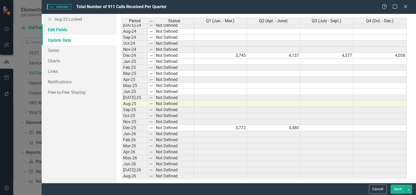
click at [63, 28] on link "Edit Fields" at bounding box center [79, 29] width 75 height 10
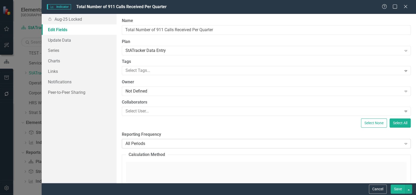
click at [403, 142] on icon "Expand" at bounding box center [405, 143] width 5 height 4
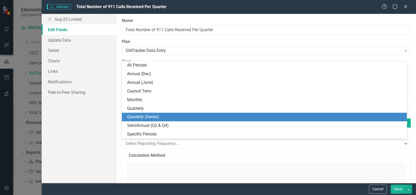
click at [169, 119] on div "Quarterly (Series)" at bounding box center [265, 117] width 277 height 6
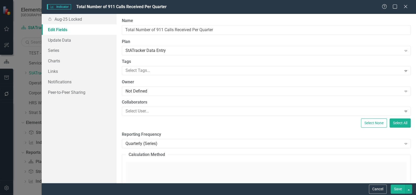
click at [398, 190] on button "Save" at bounding box center [398, 188] width 15 height 9
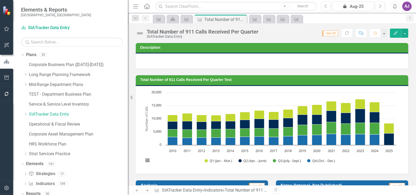
scroll to position [41, 0]
